Goal: Navigation & Orientation: Find specific page/section

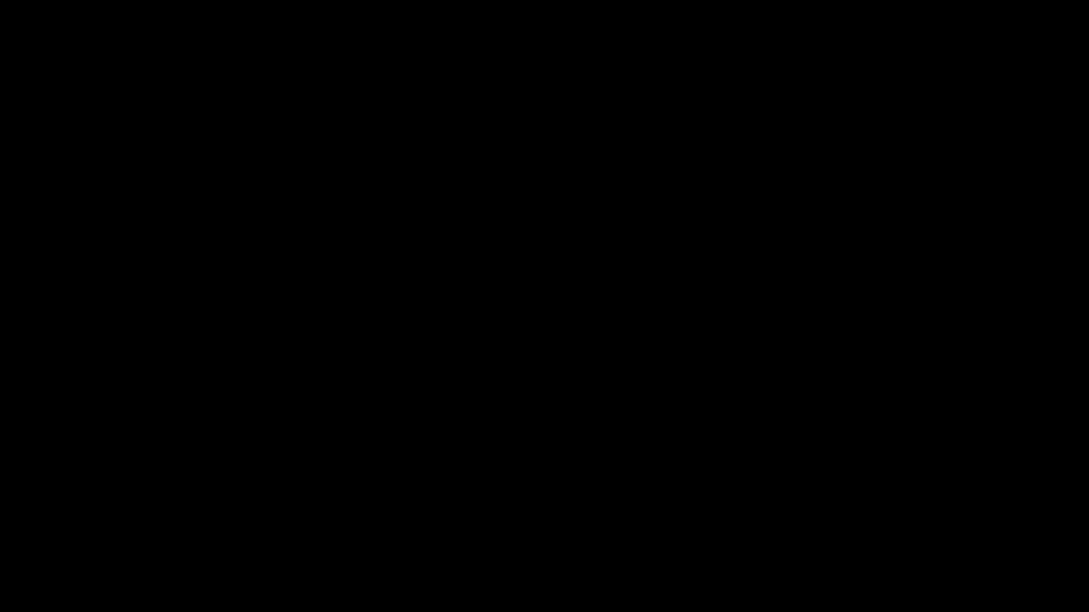
click at [2, 181] on div at bounding box center [544, 306] width 1089 height 612
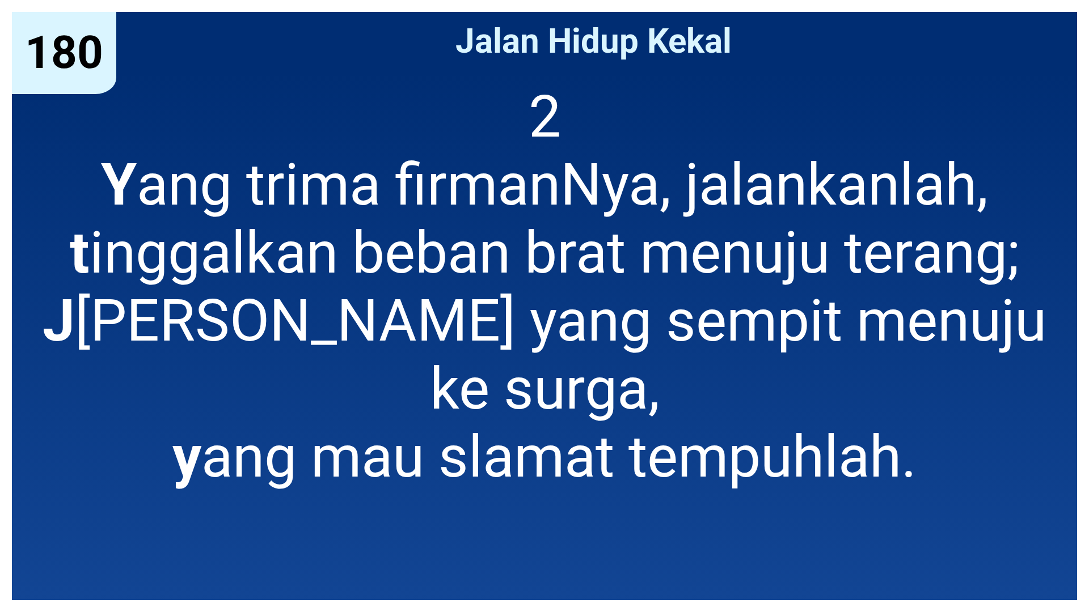
click at [396, 239] on span "2 Y ang trima firmanNya, jalankanlah, t inggalkan beban brat menuju terang; J a…" at bounding box center [544, 287] width 1040 height 408
